Goal: Contribute content: Add original content to the website for others to see

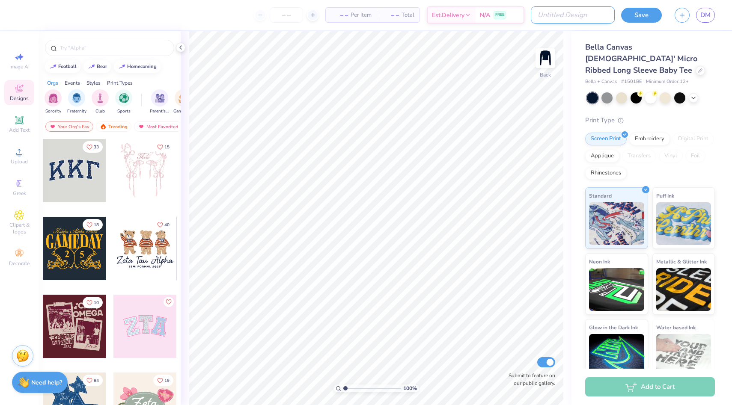
click at [569, 20] on input "Design Title" at bounding box center [573, 14] width 84 height 17
type input "Philanthropy 2026"
click at [549, 362] on input "Submit to feature on our public gallery." at bounding box center [546, 363] width 18 height 10
checkbox input "false"
click at [685, 8] on button "button" at bounding box center [682, 13] width 15 height 15
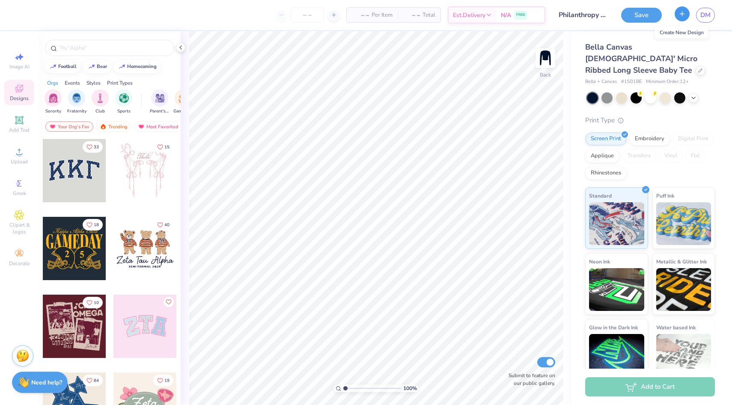
checkbox input "true"
click at [705, 15] on span "DM" at bounding box center [705, 15] width 10 height 10
